Goal: Transaction & Acquisition: Obtain resource

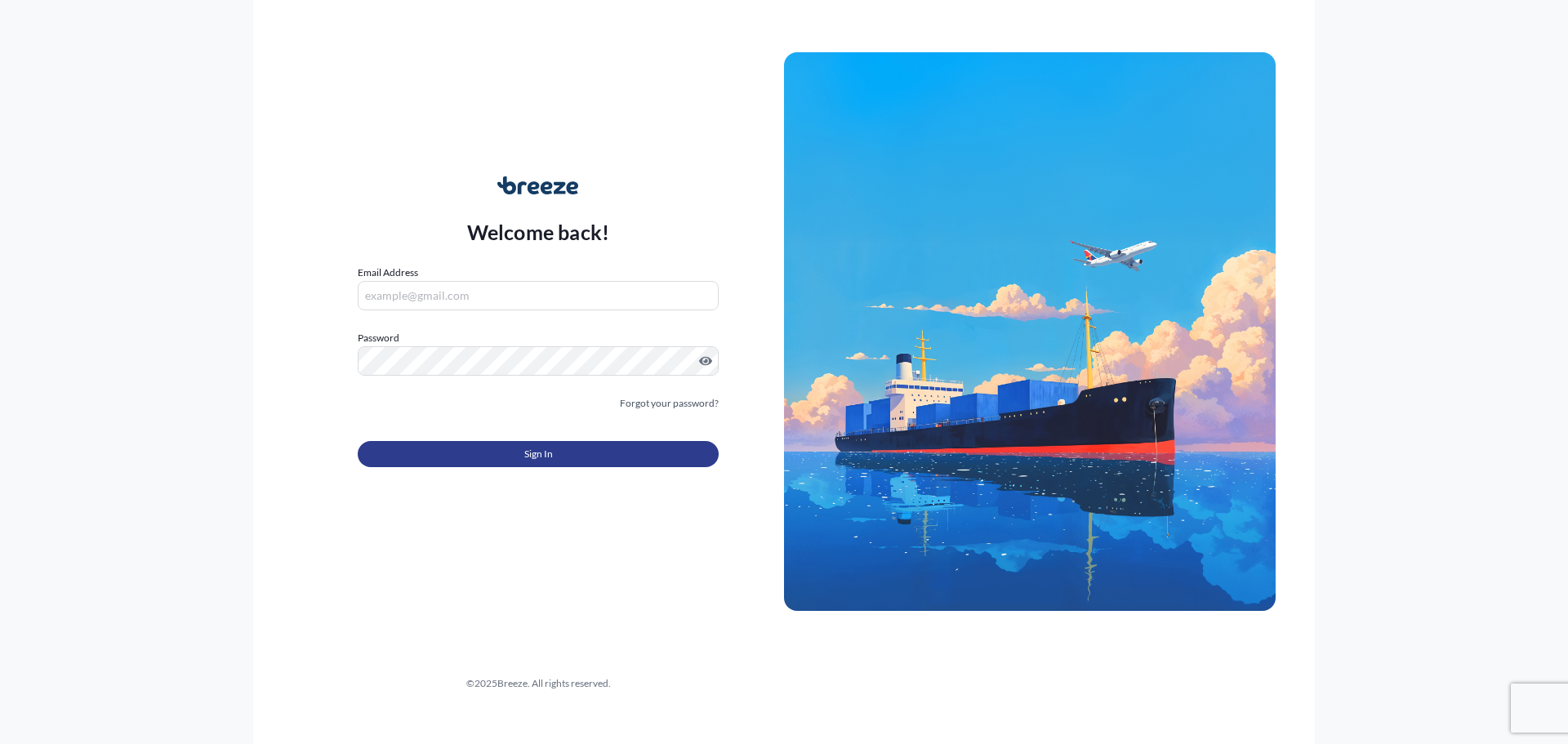
type input "[EMAIL_ADDRESS][DOMAIN_NAME]"
click at [549, 456] on span "Sign In" at bounding box center [539, 454] width 29 height 16
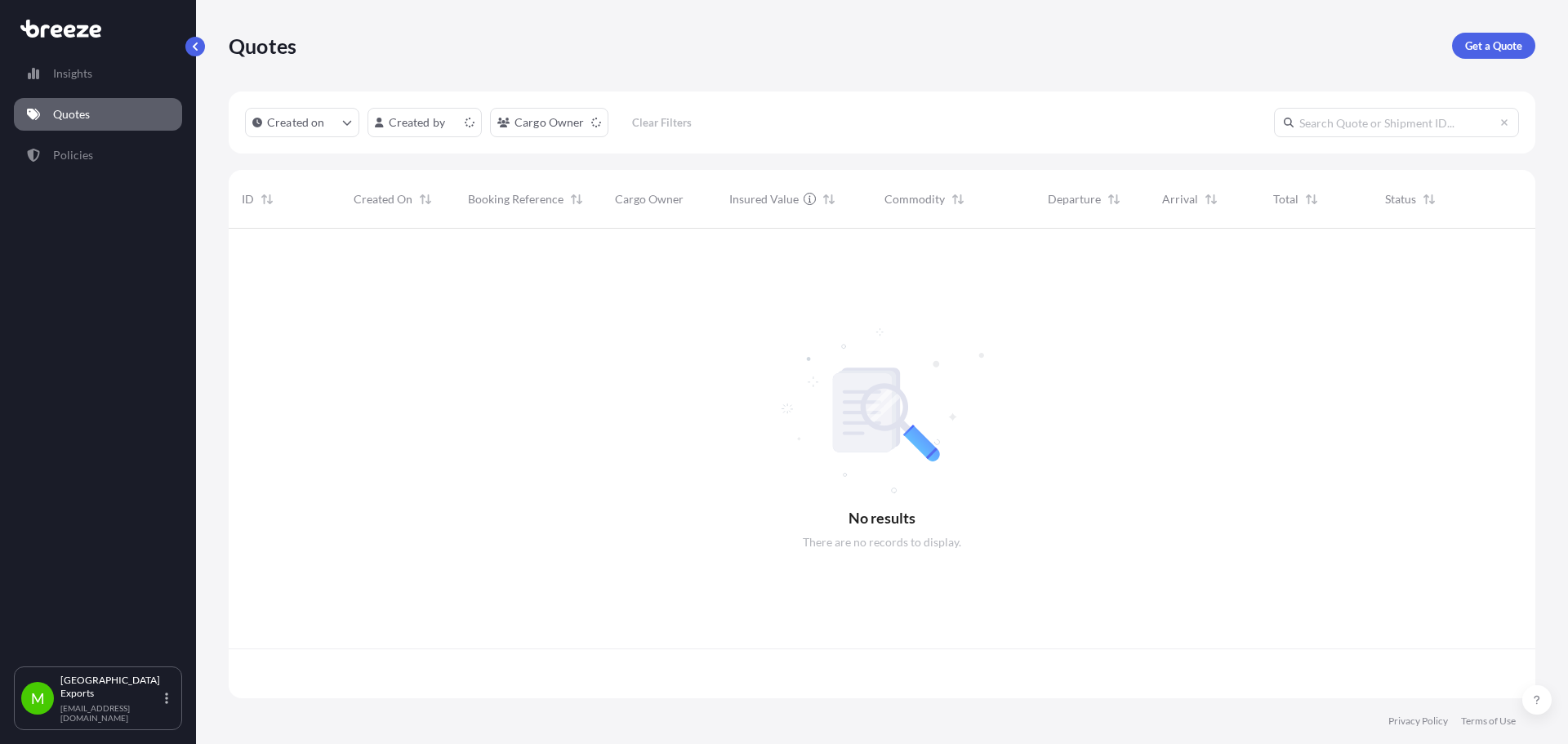
scroll to position [467, 1294]
click at [1518, 48] on p "Get a Quote" at bounding box center [1494, 45] width 58 height 16
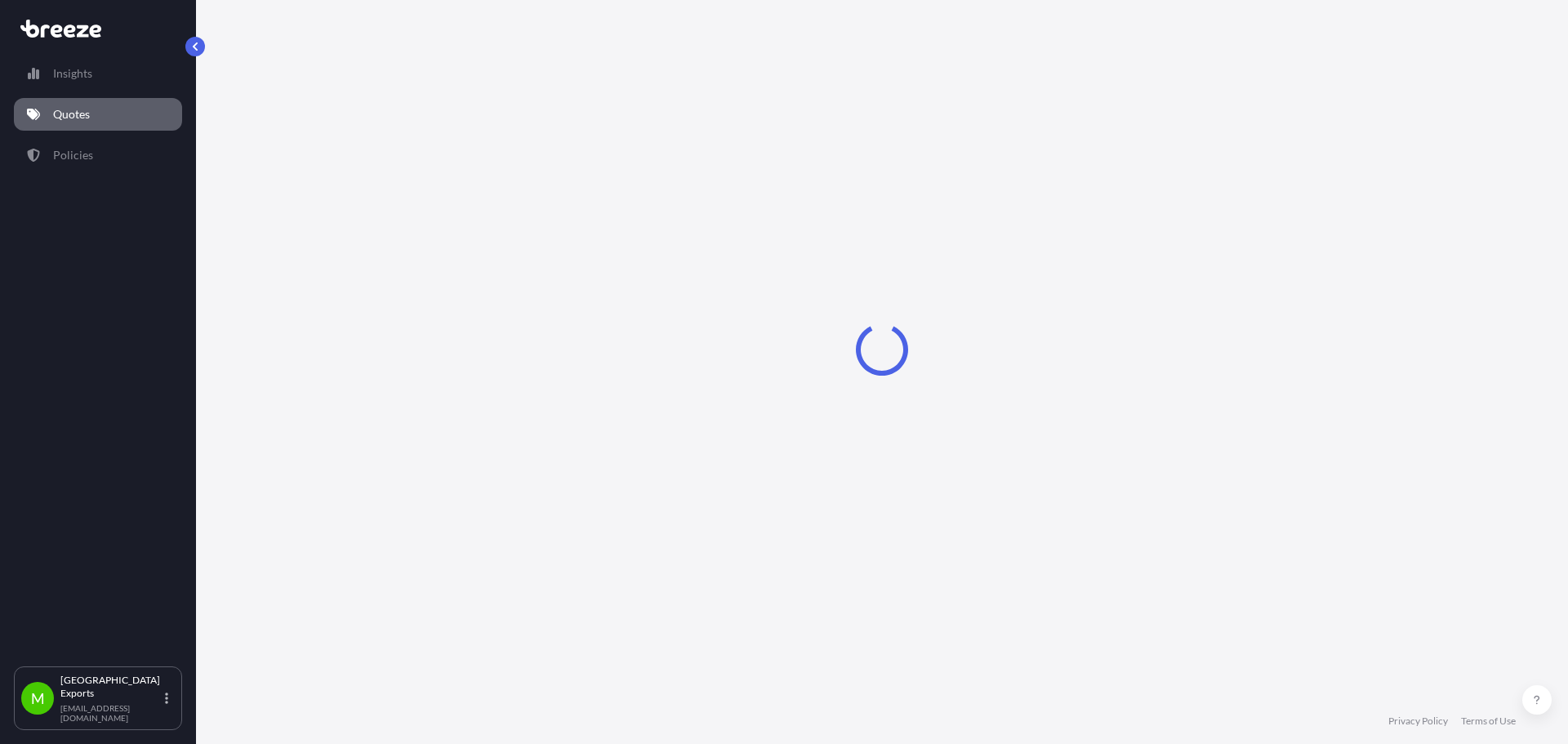
select select "Sea"
select select "1"
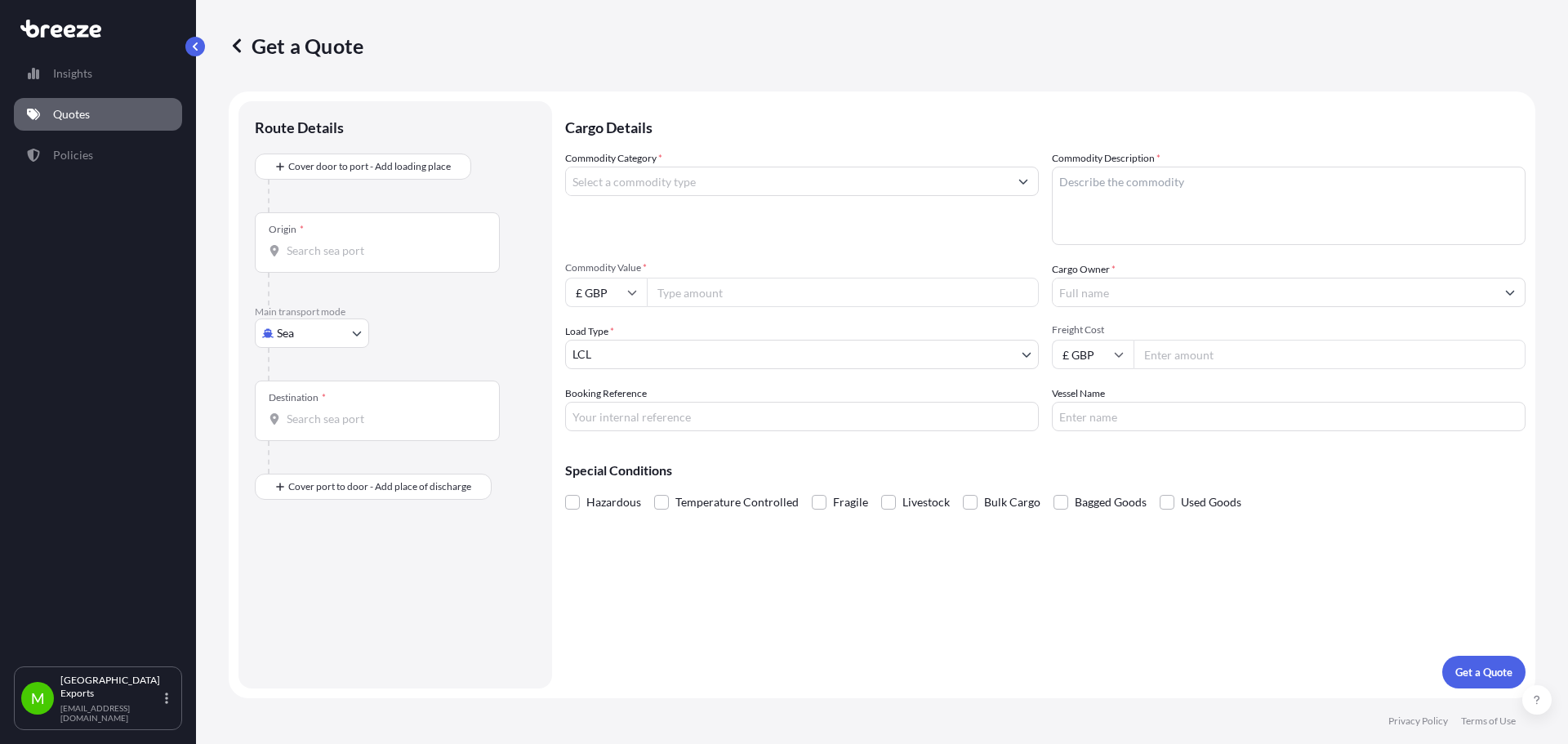
click at [314, 331] on body "Insights Quotes Policies M Manchester Exports [EMAIL_ADDRESS][DOMAIN_NAME] Get …" at bounding box center [784, 372] width 1568 height 744
click at [313, 396] on div "Air" at bounding box center [311, 405] width 101 height 30
select select "Air"
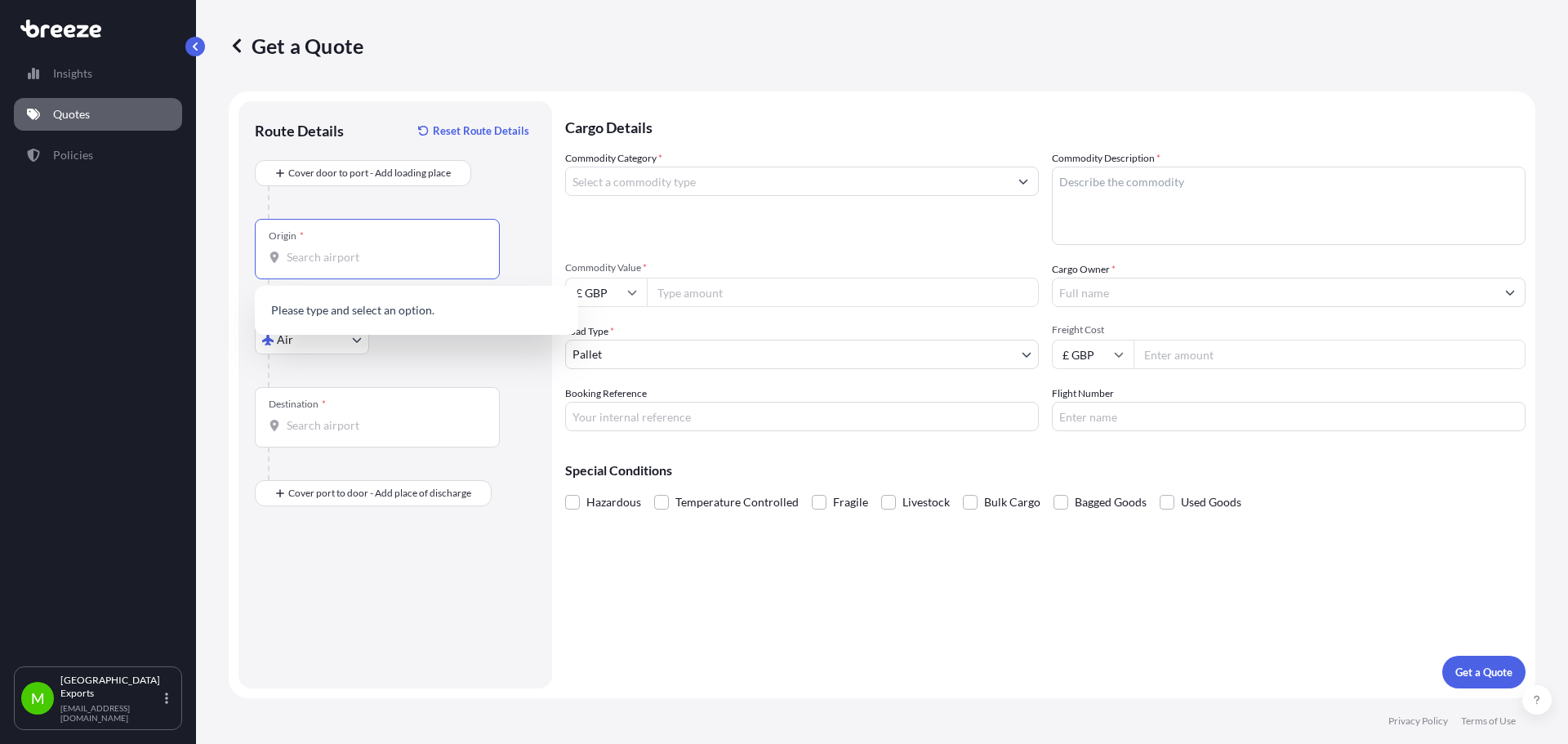
click at [337, 260] on input "Origin *" at bounding box center [383, 256] width 193 height 16
drag, startPoint x: 376, startPoint y: 253, endPoint x: 193, endPoint y: 228, distance: 184.7
click at [193, 228] on div "Insights Quotes Policies M Manchester Exports [EMAIL_ADDRESS][DOMAIN_NAME] Get …" at bounding box center [784, 372] width 1568 height 744
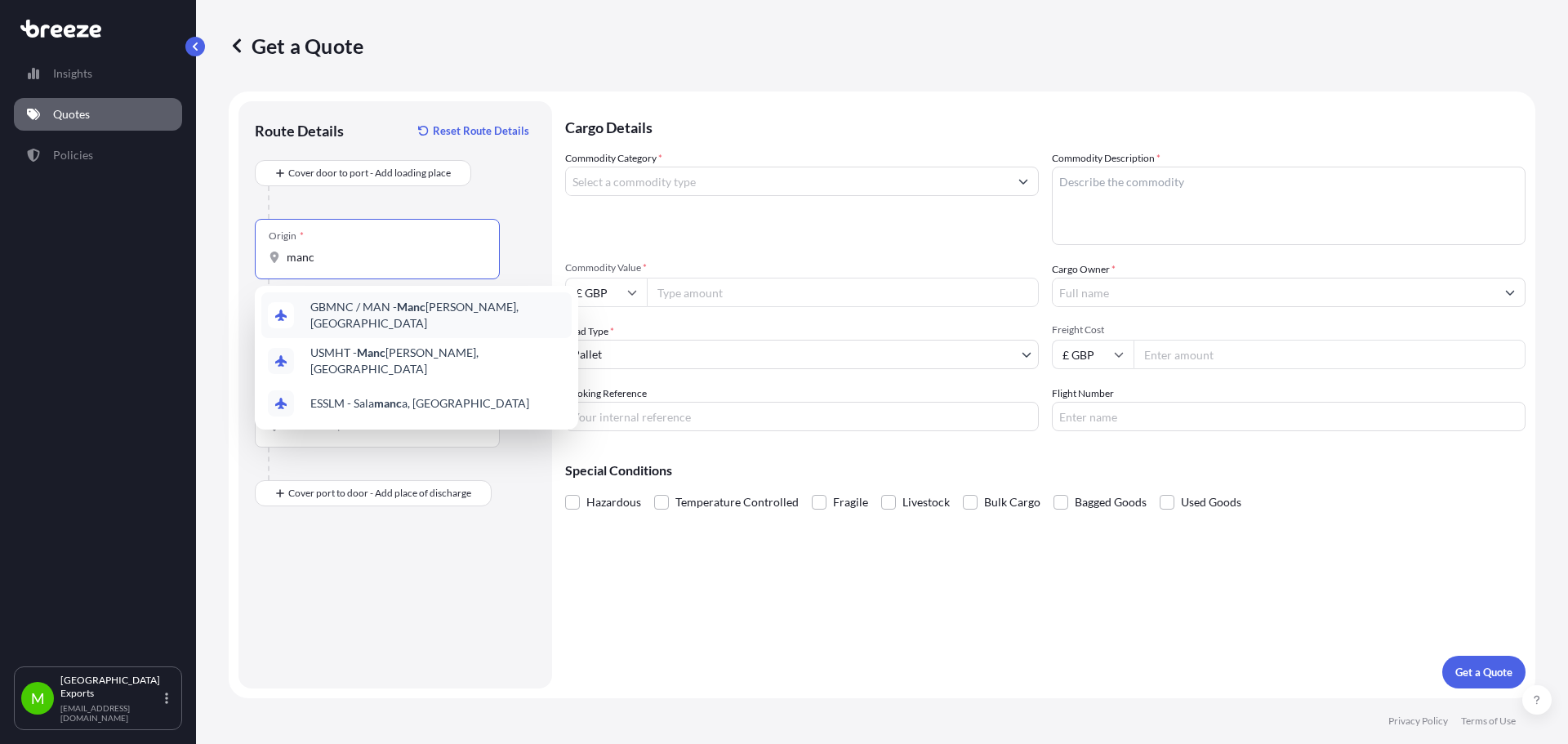
click at [408, 322] on div "GBMNC / MAN - Manc [PERSON_NAME], [GEOGRAPHIC_DATA]" at bounding box center [416, 316] width 310 height 46
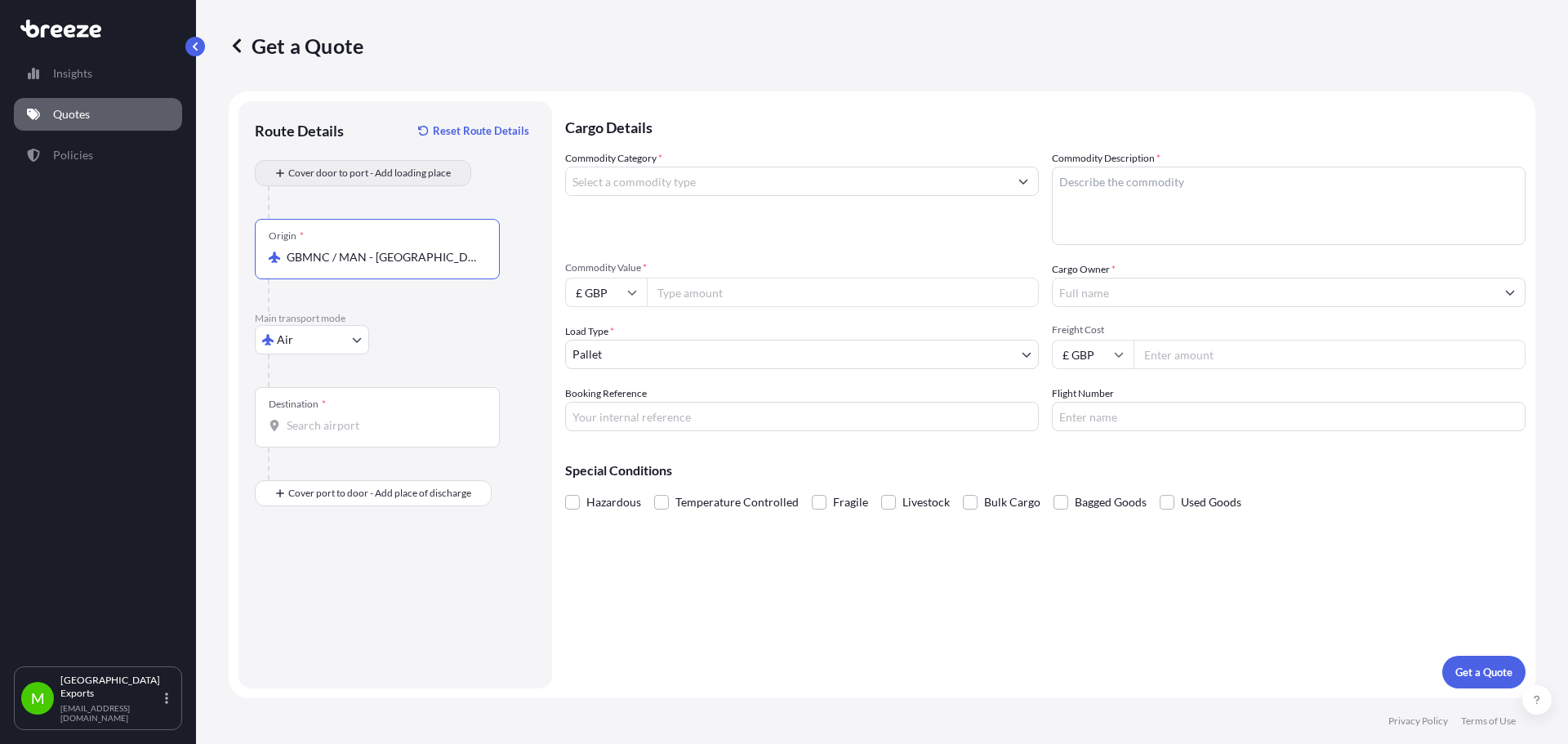
type input "GBMNC / MAN - [GEOGRAPHIC_DATA], [GEOGRAPHIC_DATA]"
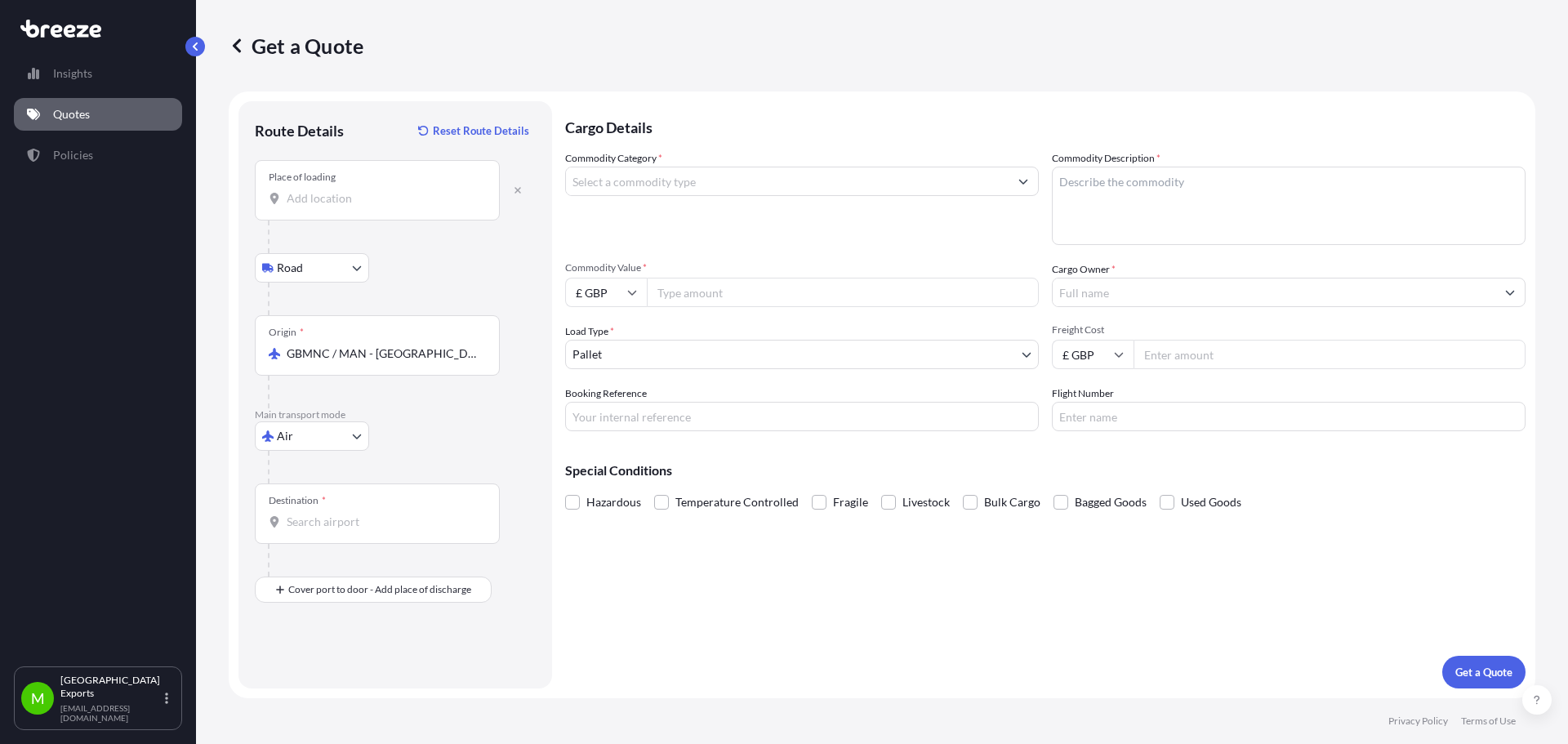
click at [350, 206] on div "Place of loading" at bounding box center [376, 190] width 245 height 60
click at [350, 206] on input "Place of loading" at bounding box center [383, 198] width 193 height 16
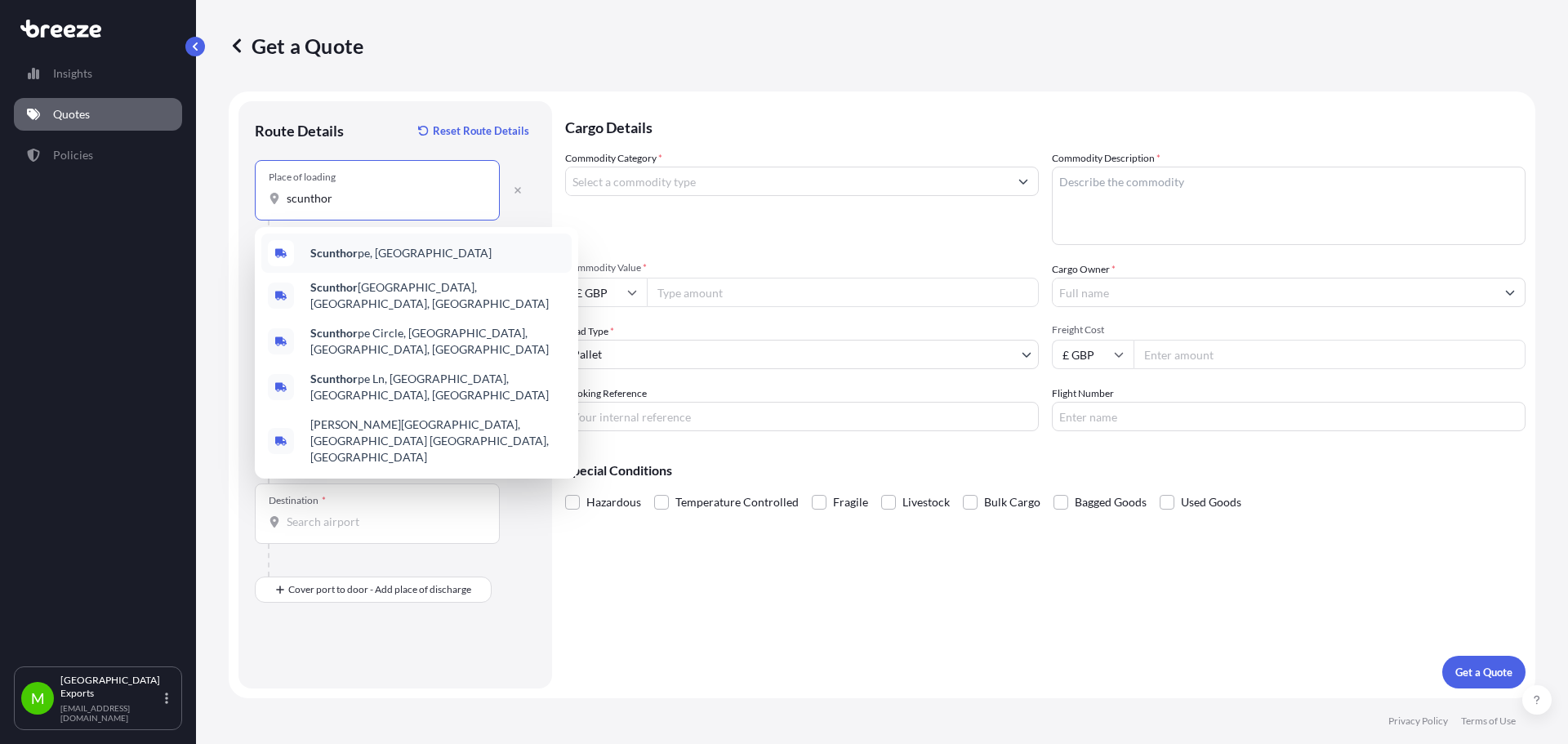
click at [364, 254] on span "Scunthor pe, [GEOGRAPHIC_DATA]" at bounding box center [400, 252] width 181 height 16
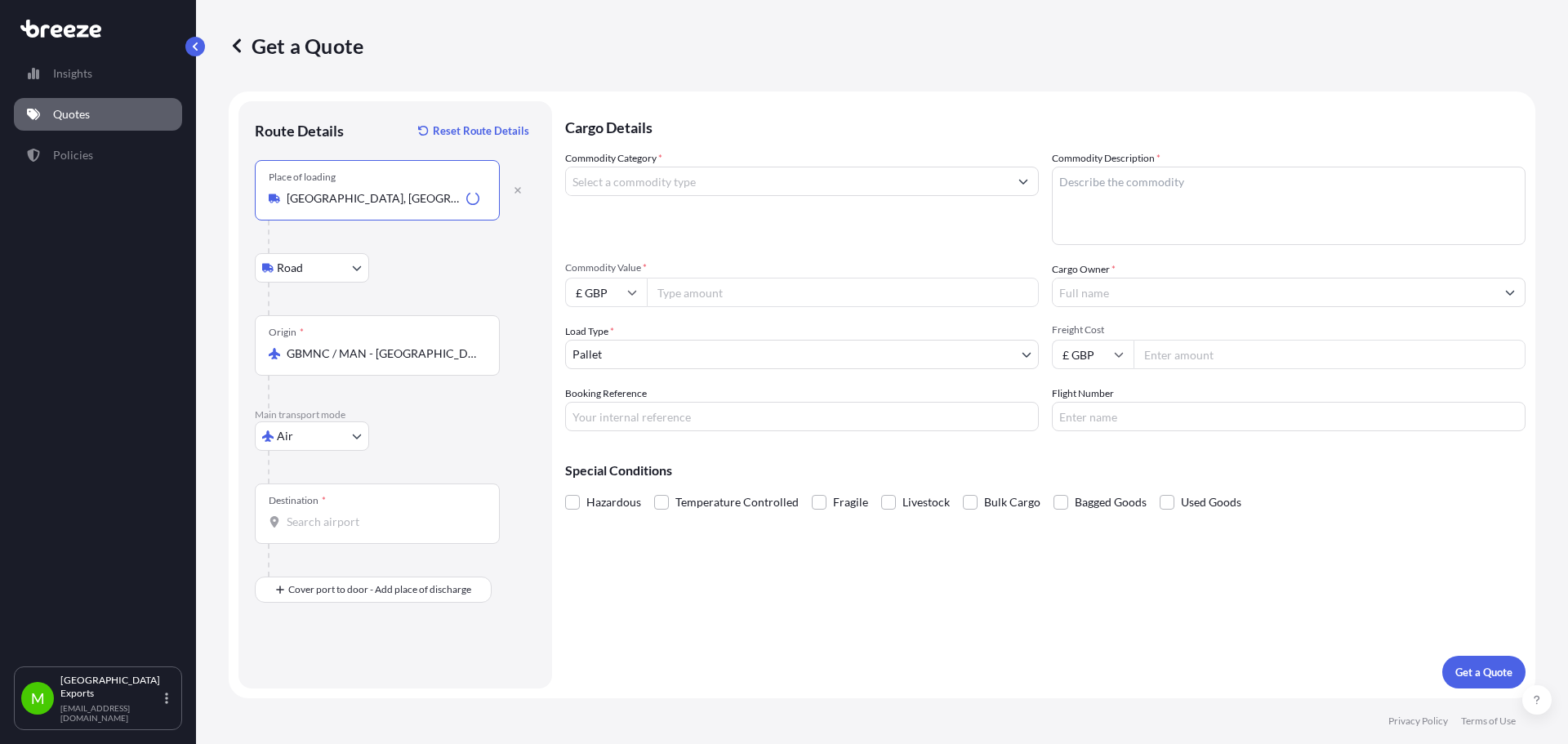
type input "[GEOGRAPHIC_DATA], [GEOGRAPHIC_DATA]"
click at [337, 524] on input "Destination *" at bounding box center [383, 521] width 193 height 16
type input "[PERSON_NAME][GEOGRAPHIC_DATA], [GEOGRAPHIC_DATA]"
click at [644, 177] on input "Commodity Category *" at bounding box center [787, 181] width 443 height 30
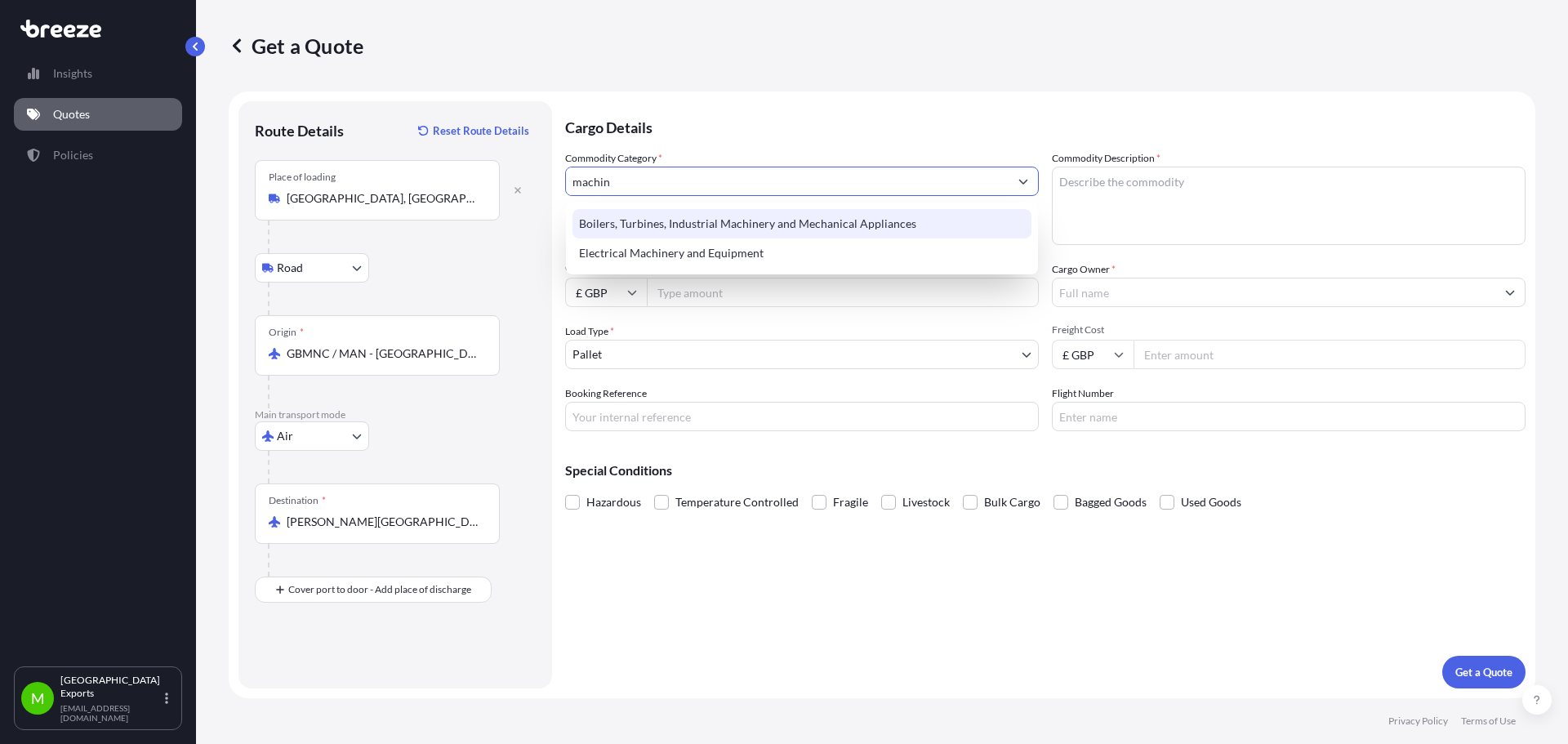
click at [753, 232] on div "Boilers, Turbines, Industrial Machinery and Mechanical Appliances" at bounding box center [802, 224] width 459 height 30
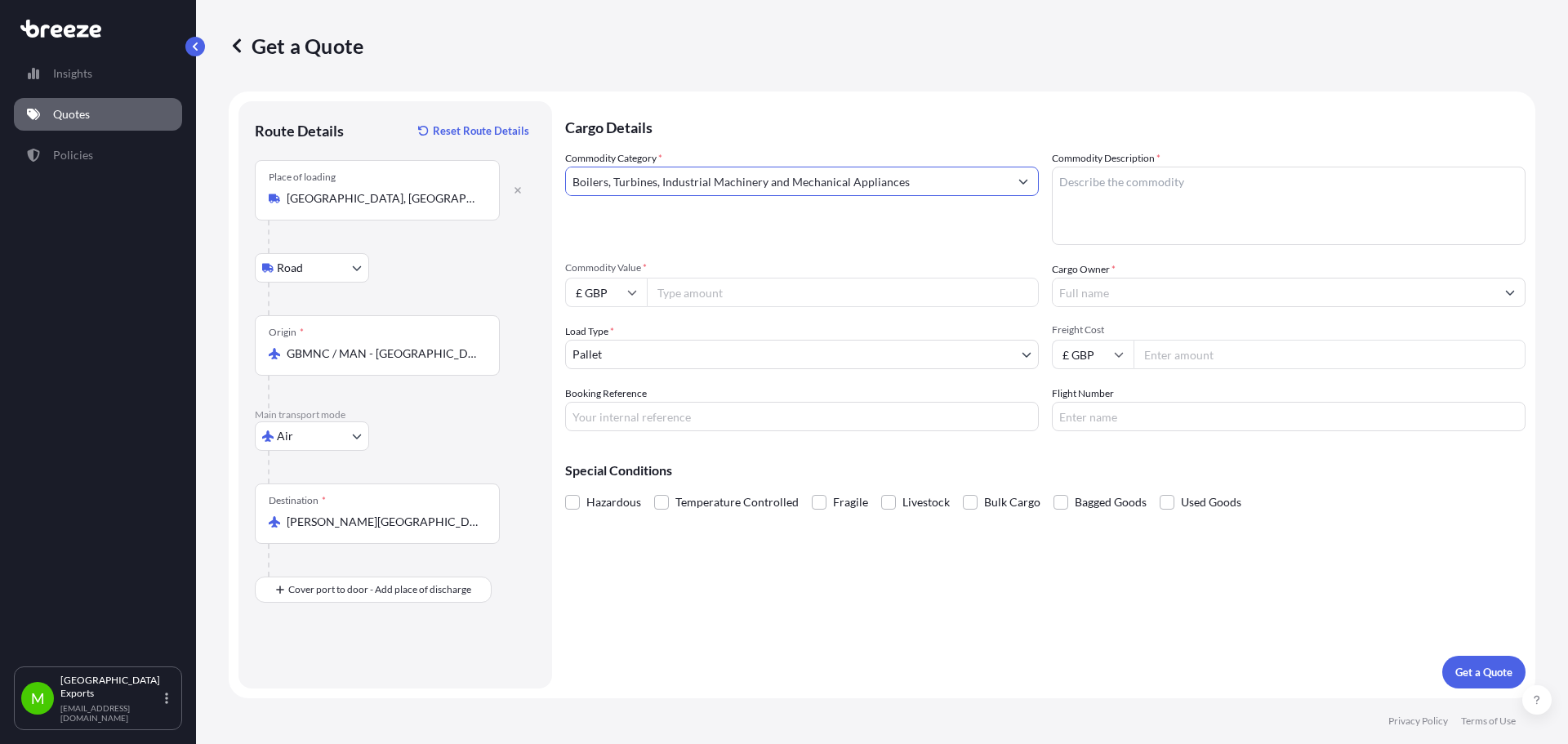
type input "Boilers, Turbines, Industrial Machinery and Mechanical Appliances"
click at [1130, 183] on textarea "Commodity Description *" at bounding box center [1289, 206] width 473 height 79
type textarea "HOT TAP CUTTER (OILWELL EQUIPMENT)"
click at [706, 302] on input "Commodity Value *" at bounding box center [843, 292] width 392 height 30
click at [634, 288] on icon at bounding box center [632, 292] width 10 height 10
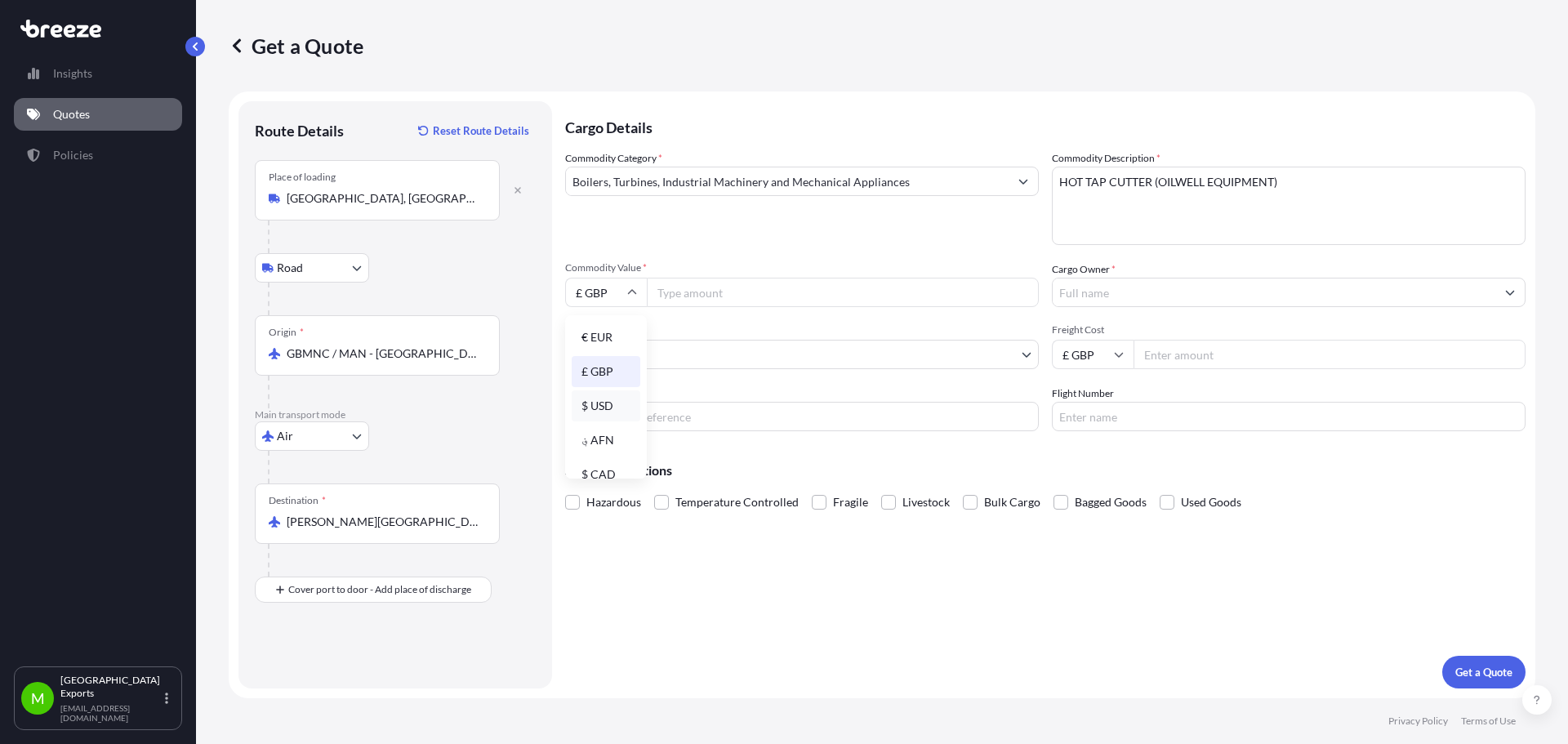
click at [601, 402] on div "$ USD" at bounding box center [606, 406] width 68 height 31
type input "$ USD"
click at [691, 284] on input "Commodity Value *" at bounding box center [843, 292] width 392 height 30
type input "28183.74"
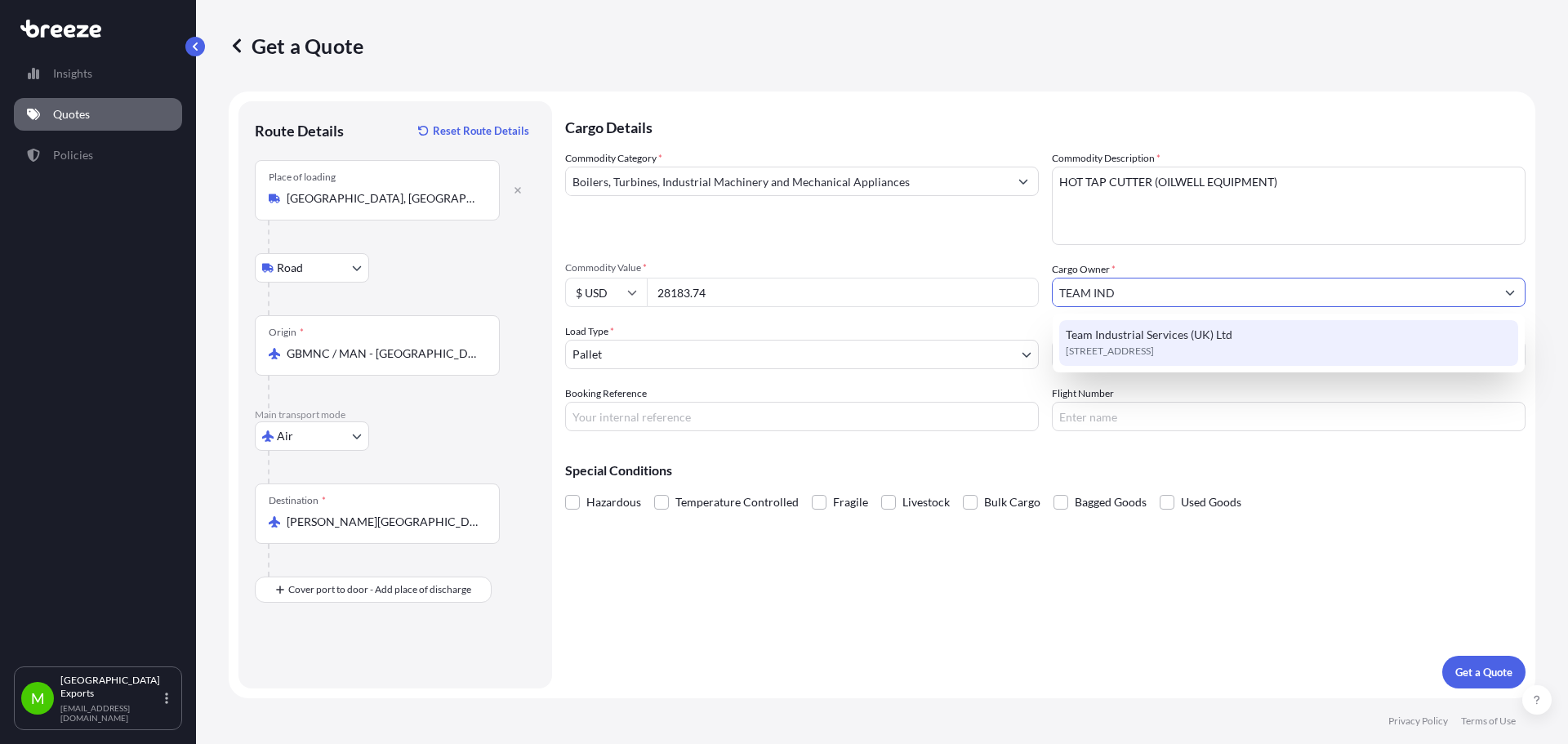
click at [1236, 334] on div "Team Industrial Services (UK) Ltd [GEOGRAPHIC_DATA], [GEOGRAPHIC_DATA], [GEOGRA…" at bounding box center [1289, 343] width 459 height 46
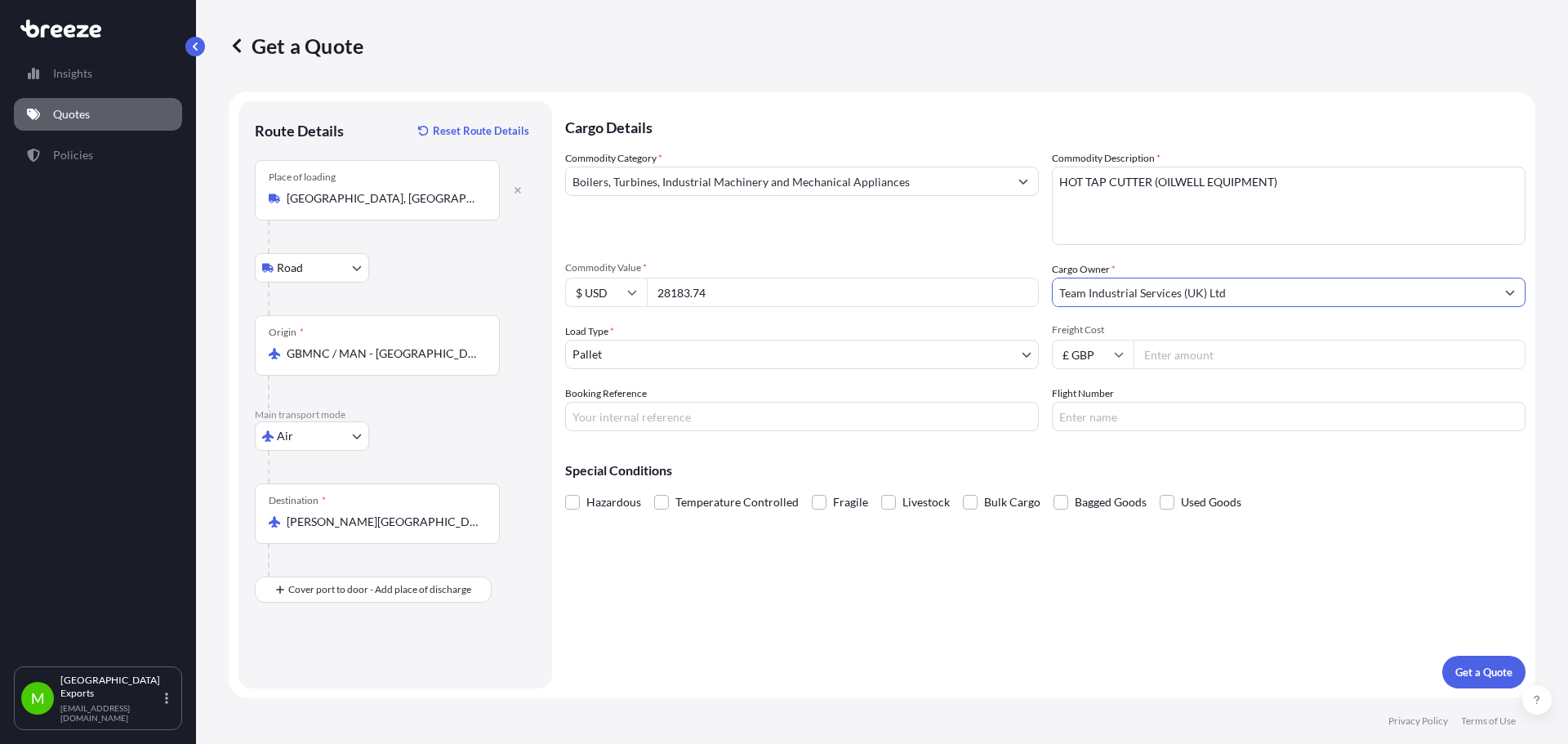
type input "Team Industrial Services (UK) Ltd"
click at [1223, 357] on input "Freight Cost" at bounding box center [1330, 354] width 392 height 30
type input "1495"
click at [1472, 668] on p "Get a Quote" at bounding box center [1484, 672] width 58 height 16
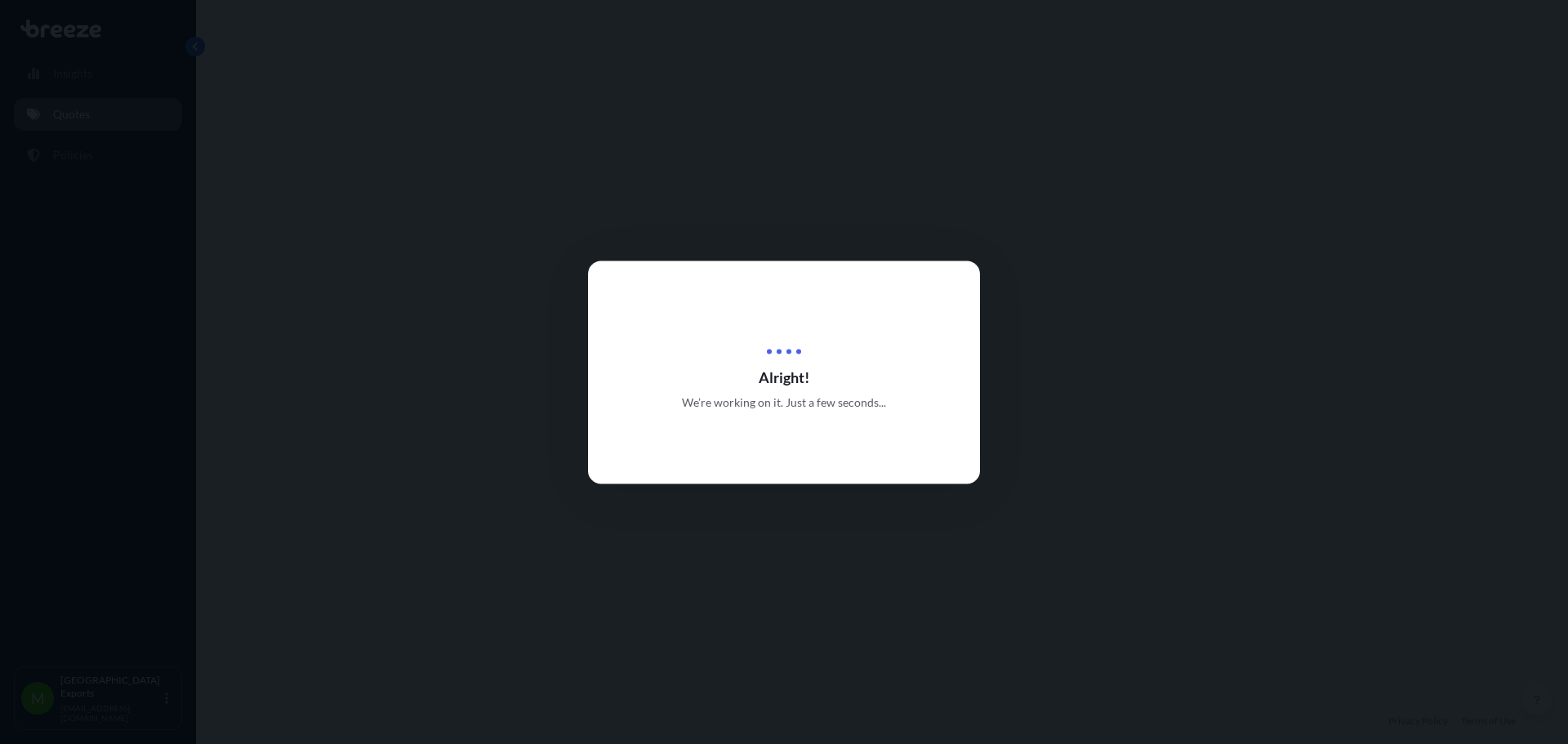
select select "Road"
select select "Air"
select select "1"
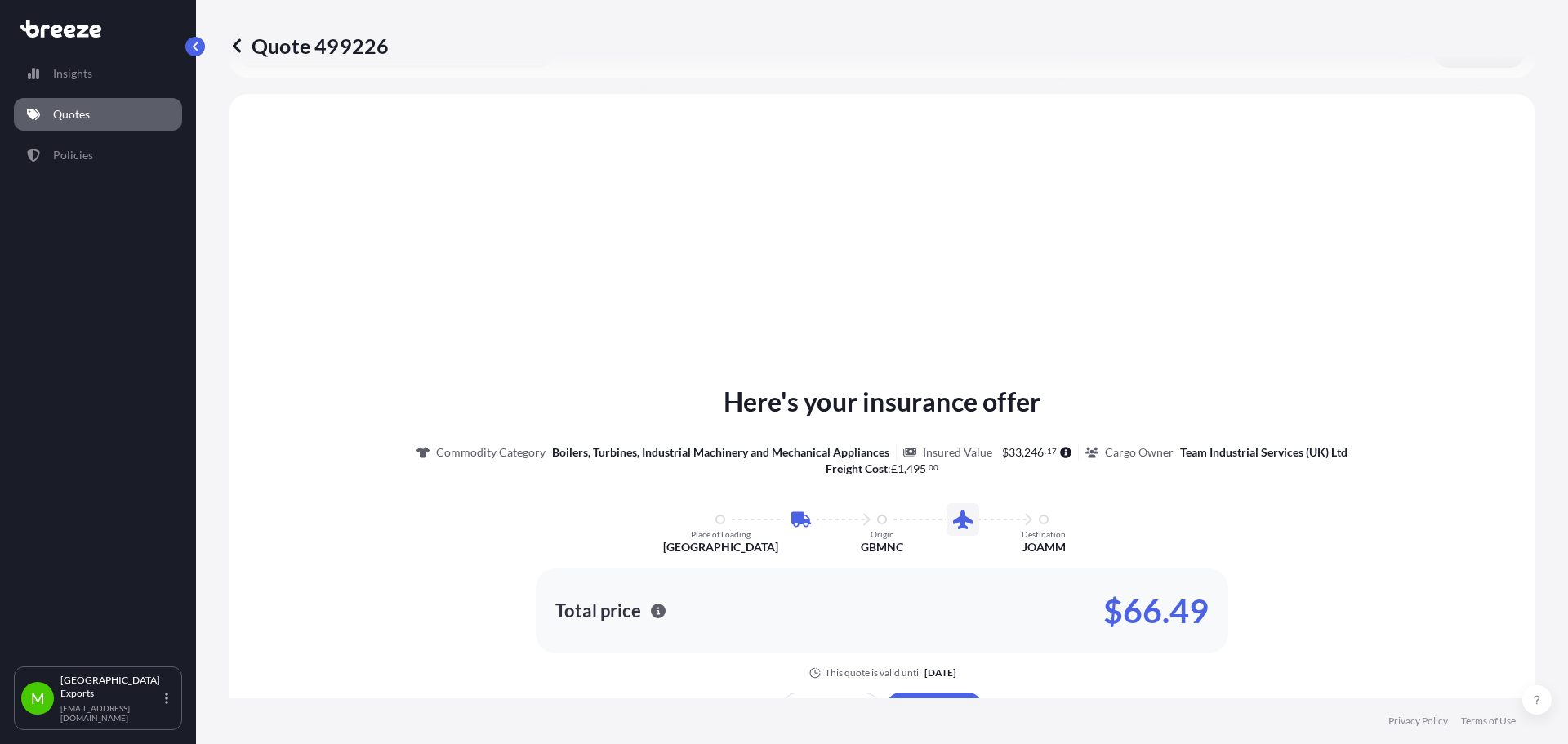
scroll to position [557, 0]
